Goal: Find contact information: Find contact information

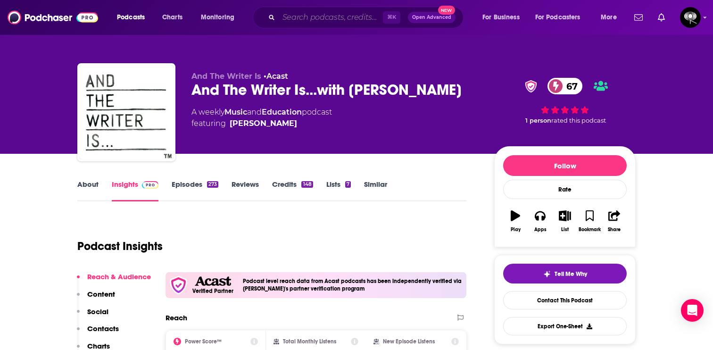
click at [340, 20] on input "Search podcasts, credits, & more..." at bounding box center [331, 17] width 104 height 15
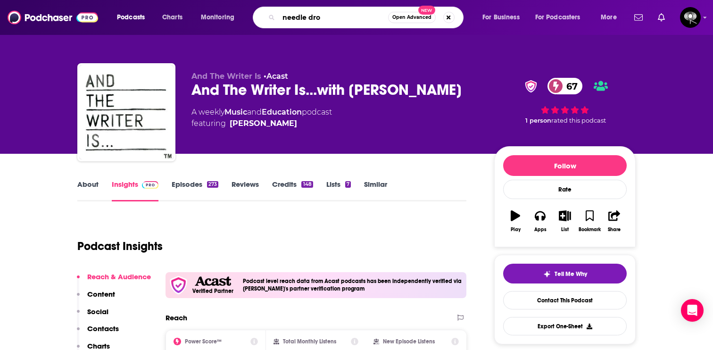
type input "needle drop"
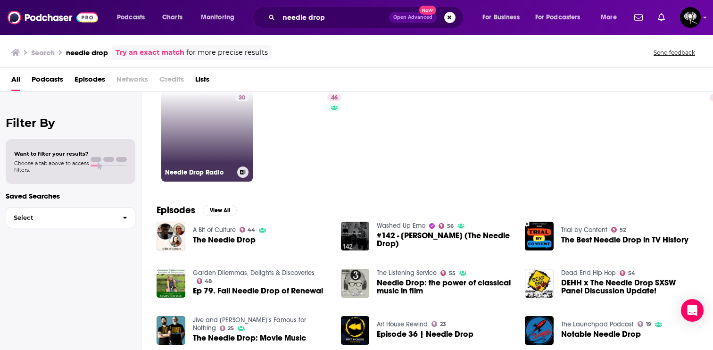
scroll to position [45, 0]
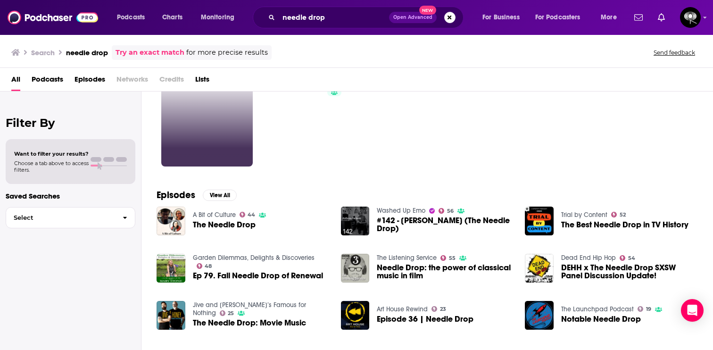
click at [208, 225] on span "The Needle Drop" at bounding box center [224, 225] width 63 height 8
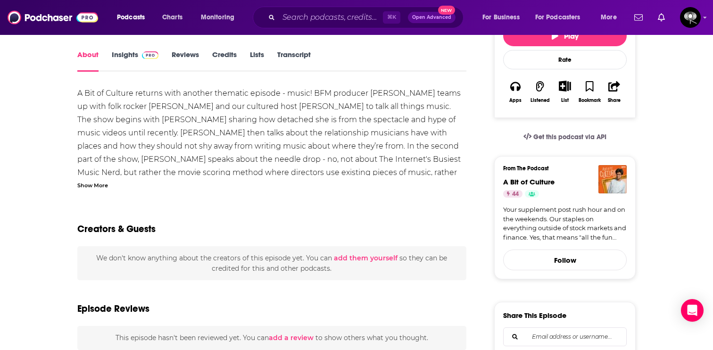
scroll to position [78, 0]
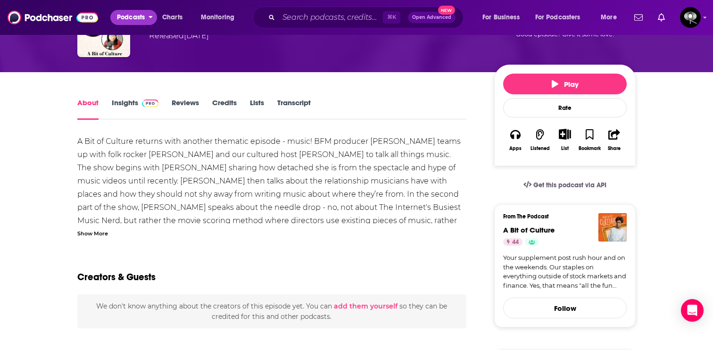
click at [147, 16] on button "Podcasts" at bounding box center [133, 17] width 47 height 15
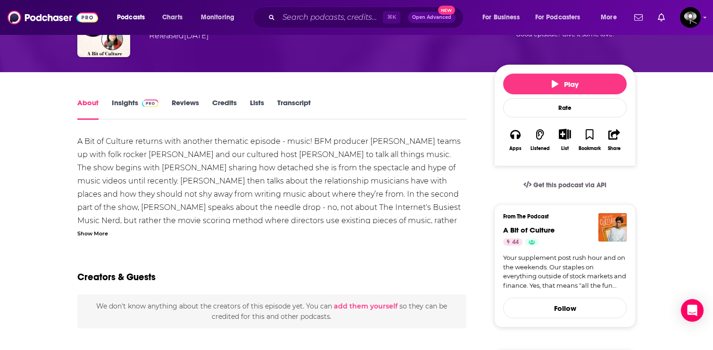
click at [252, 101] on link "Lists" at bounding box center [257, 109] width 14 height 22
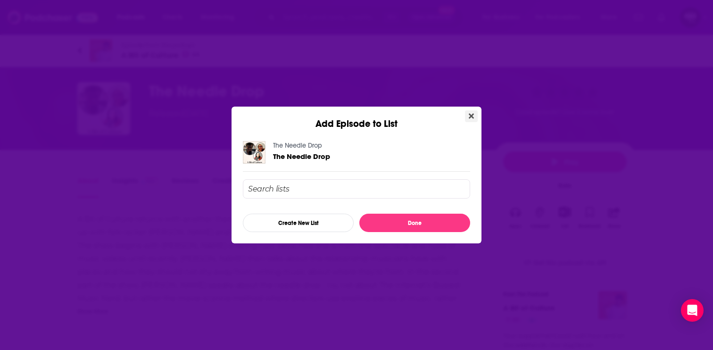
click at [471, 113] on icon "Close" at bounding box center [471, 116] width 5 height 8
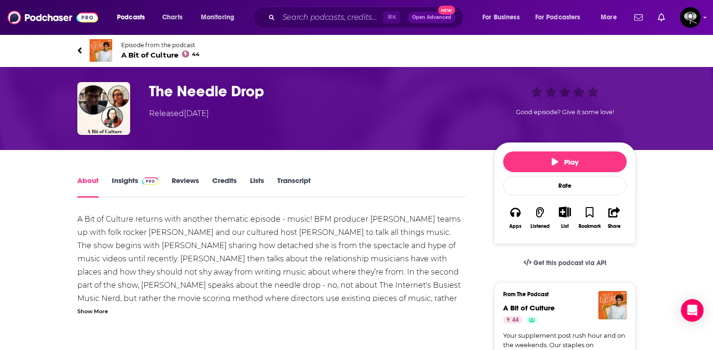
click at [127, 181] on link "Insights" at bounding box center [135, 187] width 47 height 22
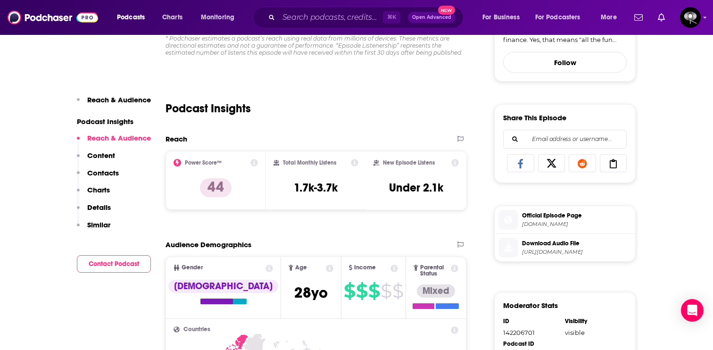
scroll to position [338, 0]
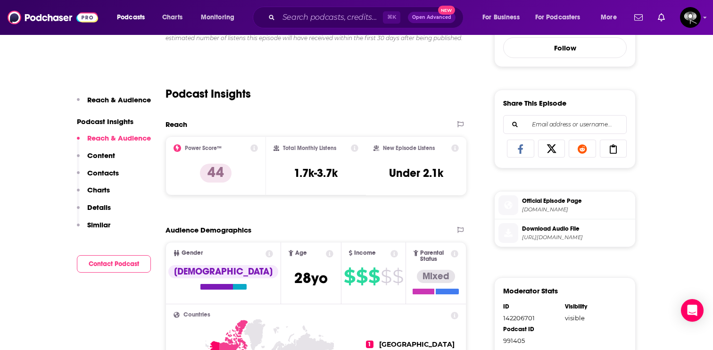
click at [99, 173] on p "Contacts" at bounding box center [103, 172] width 32 height 9
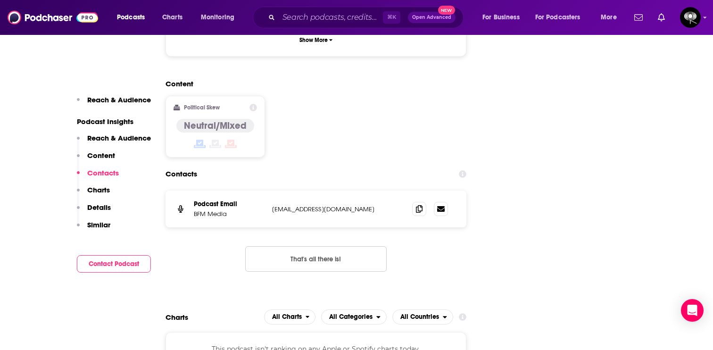
scroll to position [875, 0]
drag, startPoint x: 325, startPoint y: 178, endPoint x: 271, endPoint y: 171, distance: 54.6
click at [271, 190] on div "Podcast Email BFM Media [EMAIL_ADDRESS][DOMAIN_NAME] [EMAIL_ADDRESS][DOMAIN_NAM…" at bounding box center [316, 208] width 301 height 37
copy p "[EMAIL_ADDRESS][DOMAIN_NAME]"
click at [357, 15] on input "Search podcasts, credits, & more..." at bounding box center [331, 17] width 104 height 15
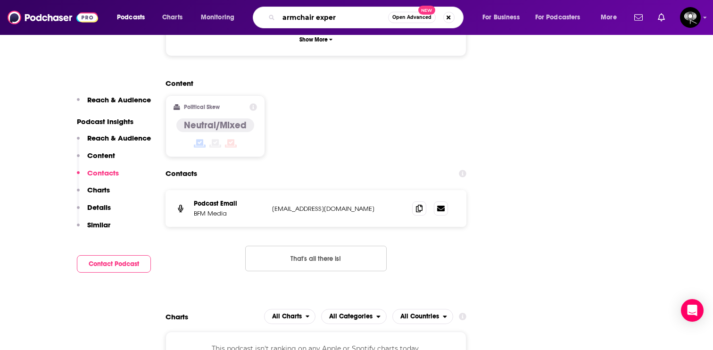
type input "armchair expert"
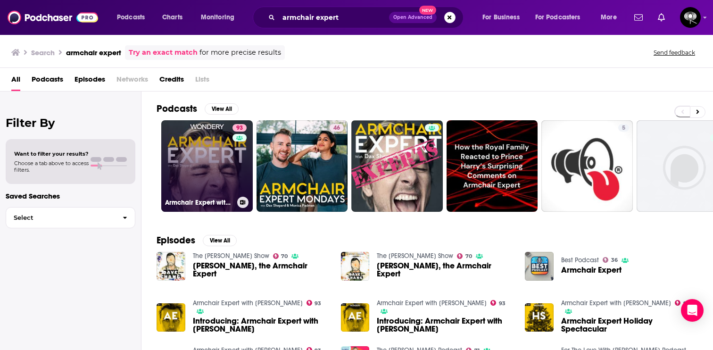
click at [194, 154] on link "93 Armchair Expert with [PERSON_NAME]" at bounding box center [206, 165] width 91 height 91
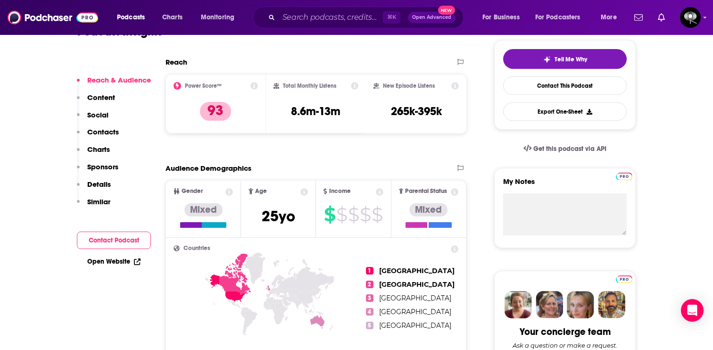
scroll to position [227, 0]
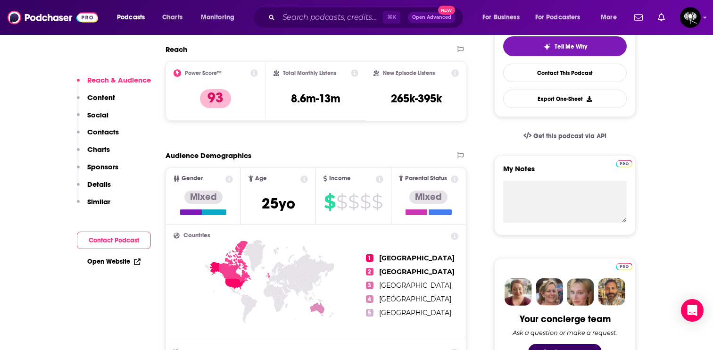
click at [102, 131] on p "Contacts" at bounding box center [103, 131] width 32 height 9
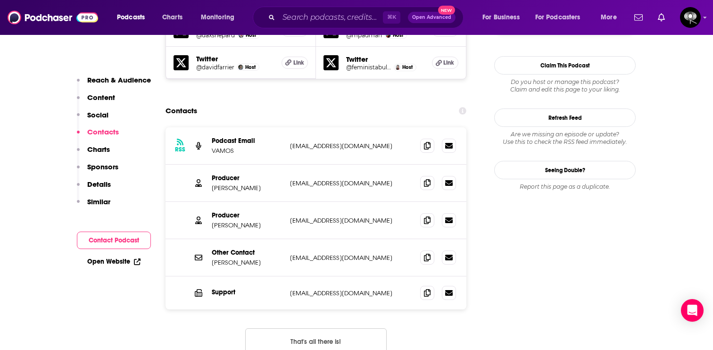
scroll to position [935, 0]
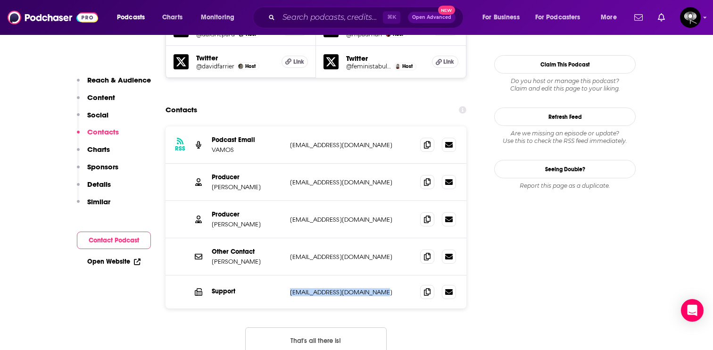
drag, startPoint x: 384, startPoint y: 239, endPoint x: 288, endPoint y: 238, distance: 95.7
click at [288, 275] on div "Support [EMAIL_ADDRESS][DOMAIN_NAME] [EMAIL_ADDRESS][DOMAIN_NAME]" at bounding box center [316, 291] width 301 height 33
copy p "[EMAIL_ADDRESS][DOMAIN_NAME]"
